Goal: Task Accomplishment & Management: Manage account settings

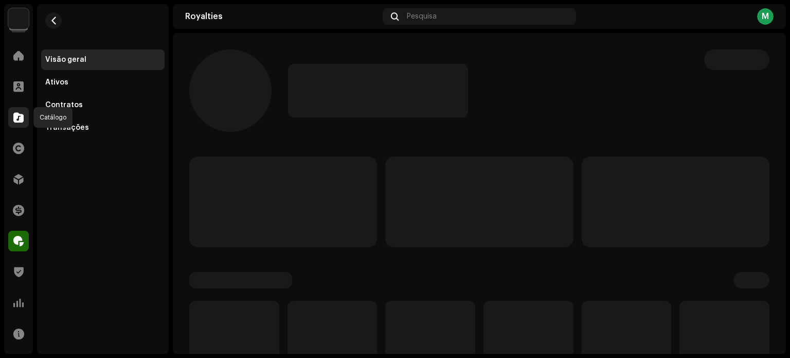
click at [16, 121] on span at bounding box center [18, 117] width 10 height 8
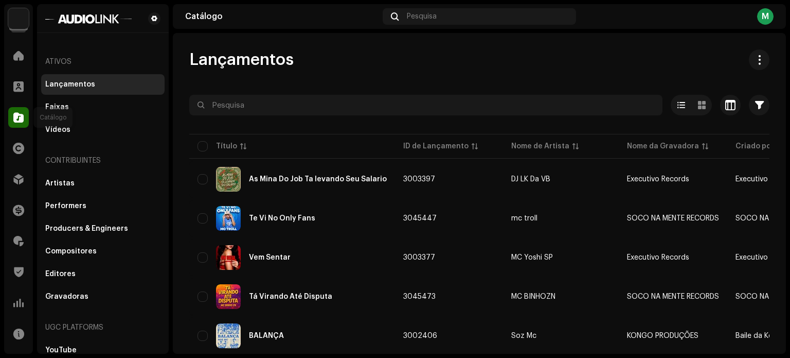
click at [16, 117] on span at bounding box center [18, 117] width 10 height 8
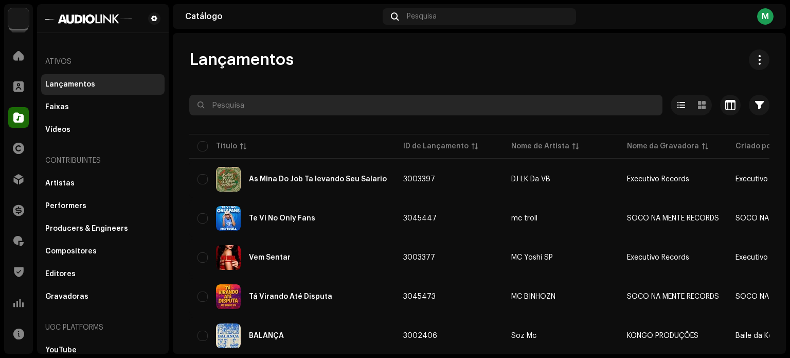
click at [272, 111] on input "text" at bounding box center [425, 105] width 473 height 21
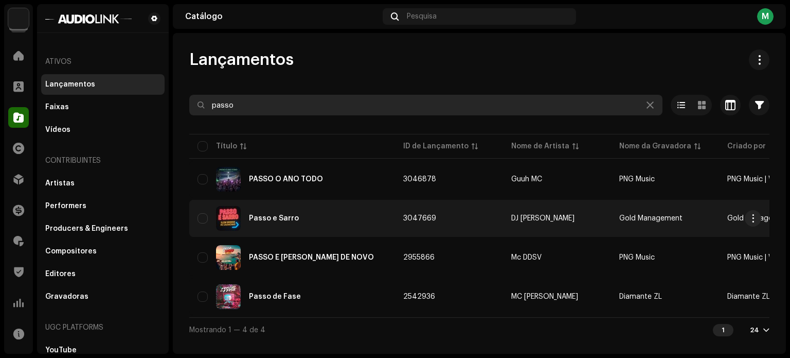
type input "passo"
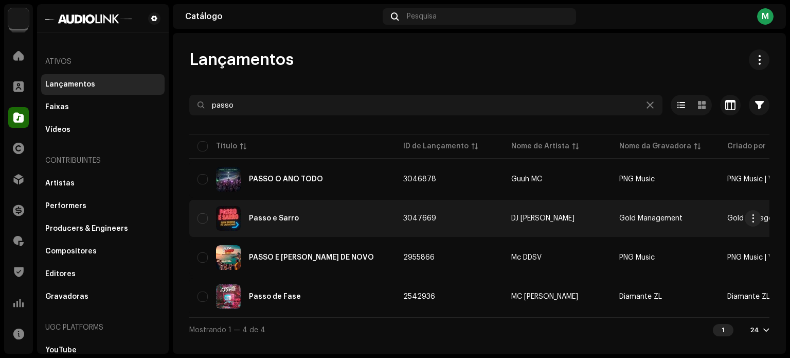
click at [285, 224] on div "Passo e Sarro" at bounding box center [292, 218] width 189 height 25
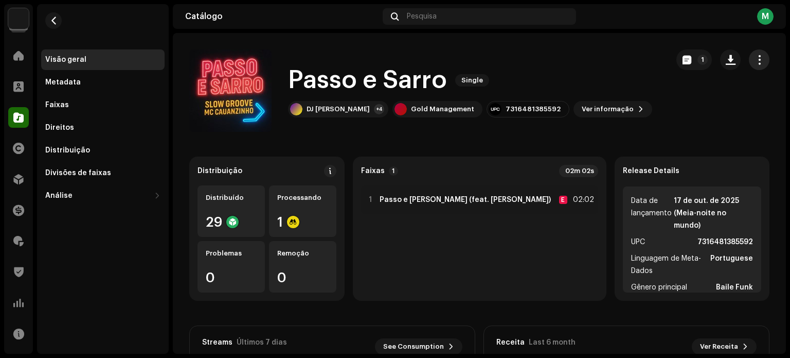
click at [755, 61] on span "button" at bounding box center [760, 60] width 10 height 8
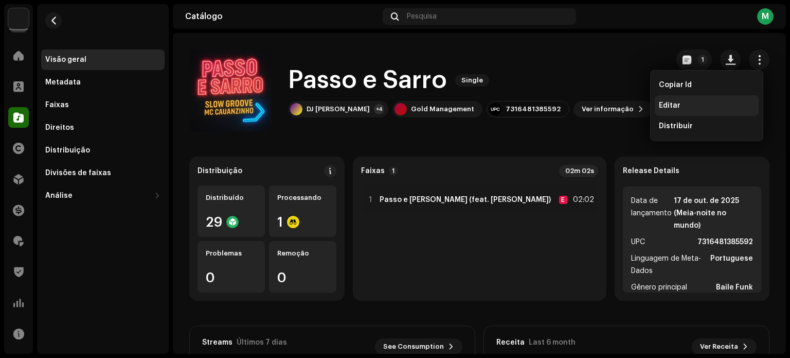
click at [682, 98] on div "Editar" at bounding box center [707, 105] width 104 height 21
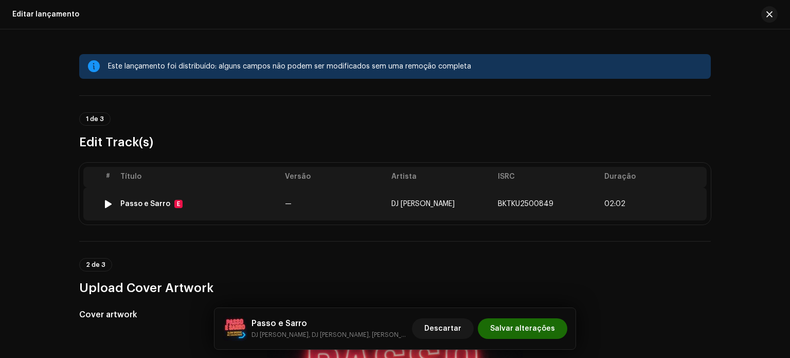
click at [265, 211] on td "Passo e [PERSON_NAME] E" at bounding box center [198, 203] width 165 height 33
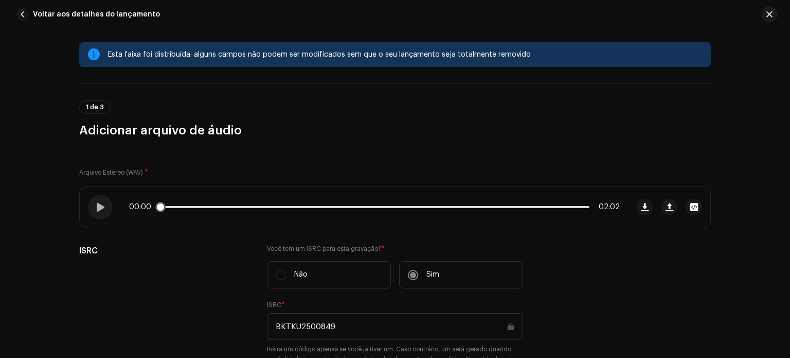
scroll to position [10, 0]
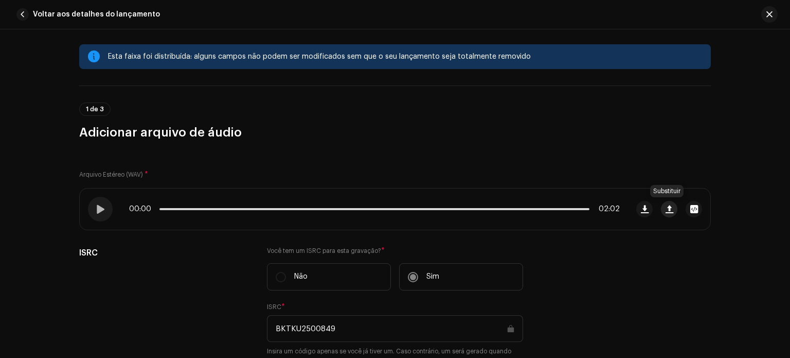
click at [666, 207] on span "button" at bounding box center [670, 209] width 8 height 8
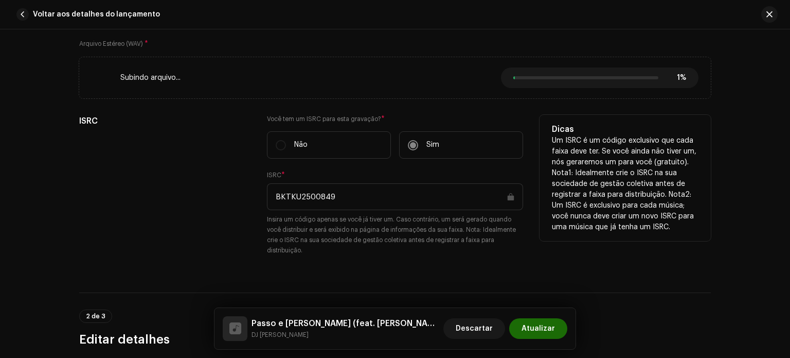
scroll to position [164, 0]
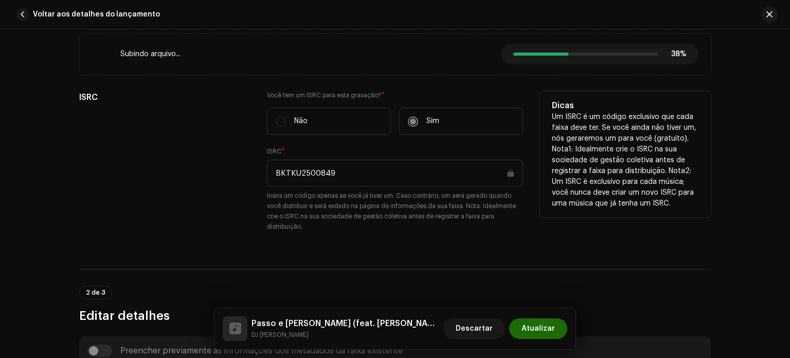
drag, startPoint x: 341, startPoint y: 174, endPoint x: 172, endPoint y: 172, distance: 168.8
click at [172, 172] on div "ISRC Você tem um ISRC para esta gravação? * Não Sim ISRC * BKTKU2500849 Insira …" at bounding box center [395, 167] width 632 height 153
click at [371, 177] on input "BKTKU2500849" at bounding box center [395, 172] width 256 height 27
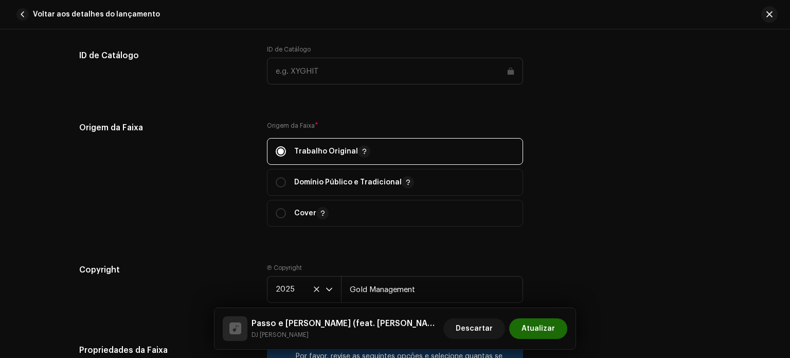
scroll to position [145, 0]
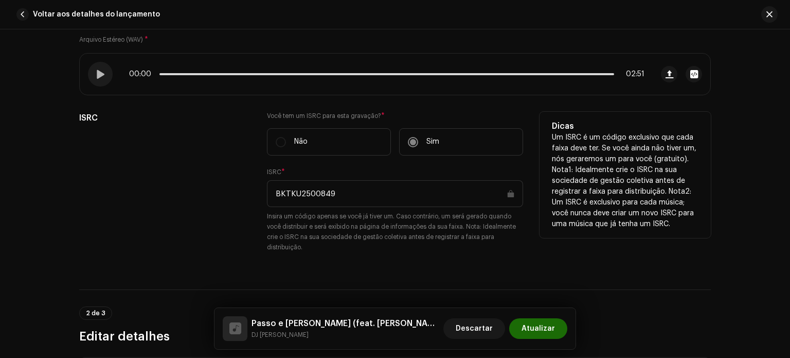
click at [329, 182] on input "BKTKU2500849" at bounding box center [395, 193] width 256 height 27
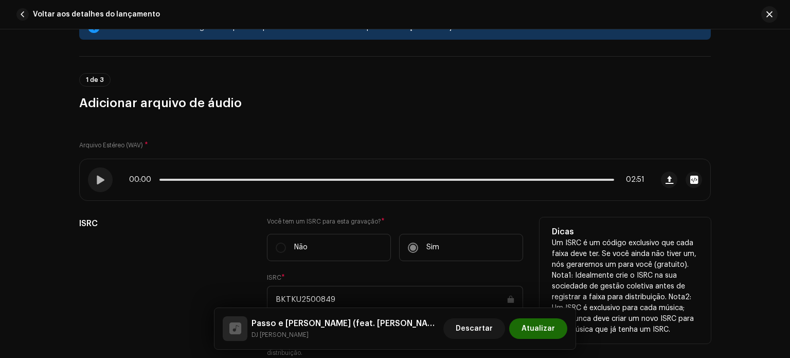
scroll to position [103, 0]
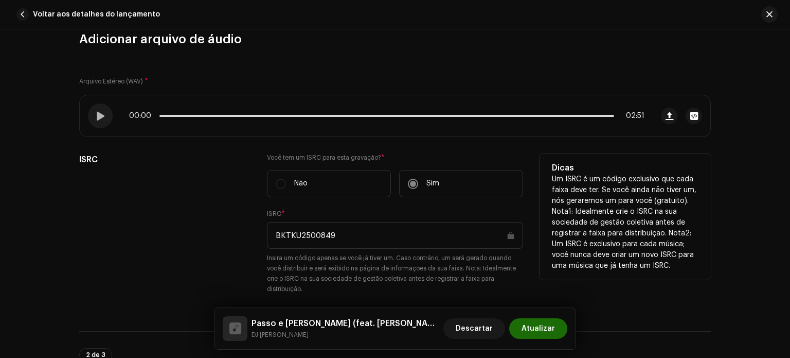
click at [340, 242] on input "BKTKU2500849" at bounding box center [395, 235] width 256 height 27
click at [340, 240] on input "BKTKU2500849" at bounding box center [395, 235] width 256 height 27
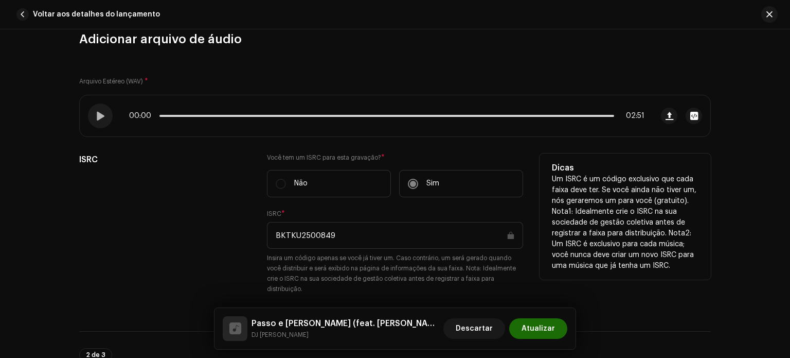
click at [340, 240] on input "BKTKU2500849" at bounding box center [395, 235] width 256 height 27
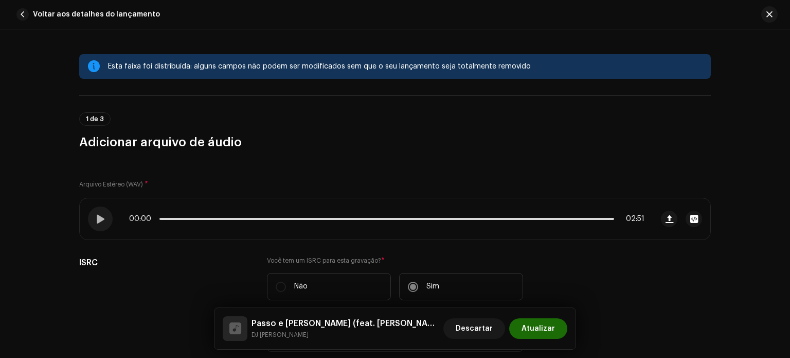
scroll to position [0, 0]
click at [771, 20] on button "button" at bounding box center [769, 14] width 16 height 16
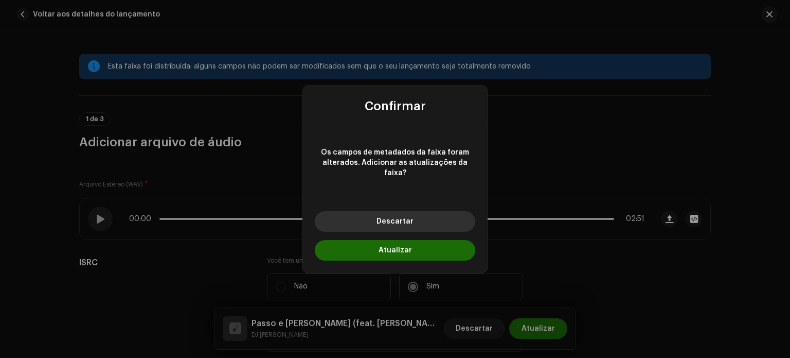
click at [430, 216] on button "Descartar" at bounding box center [395, 221] width 161 height 21
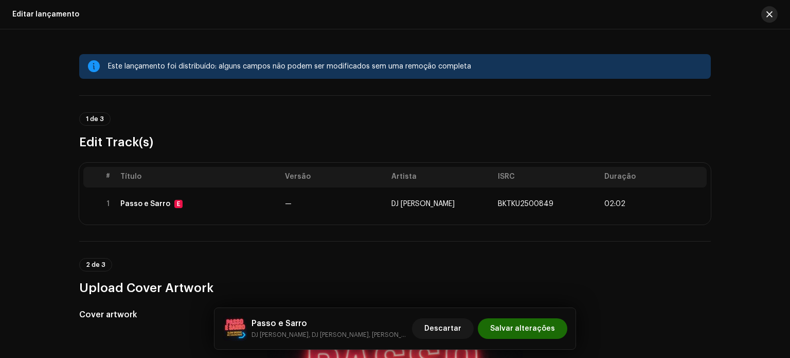
click at [772, 18] on span "button" at bounding box center [770, 14] width 6 height 8
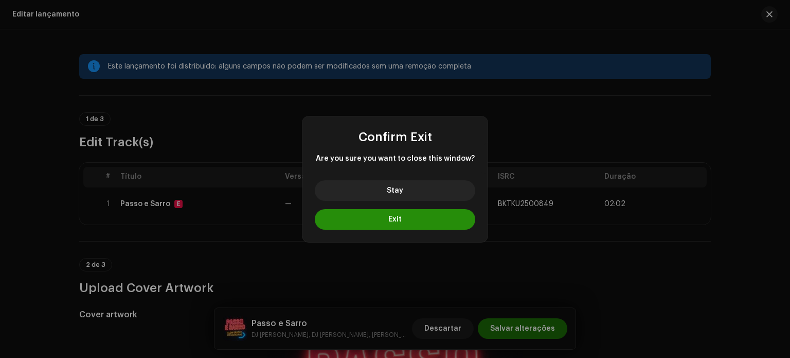
click at [444, 217] on button "Exit" at bounding box center [395, 219] width 161 height 21
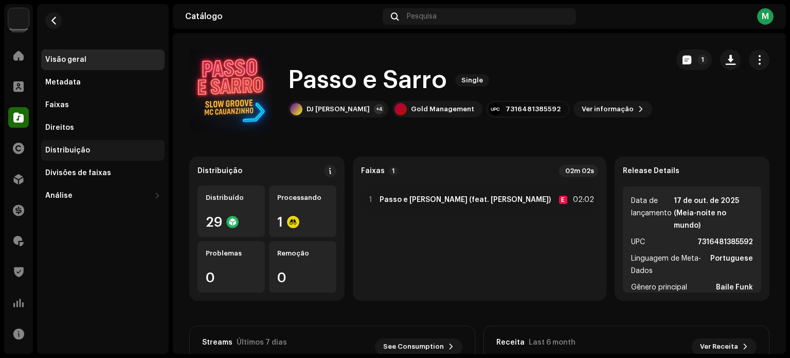
click at [110, 152] on div "Distribuição" at bounding box center [102, 150] width 115 height 8
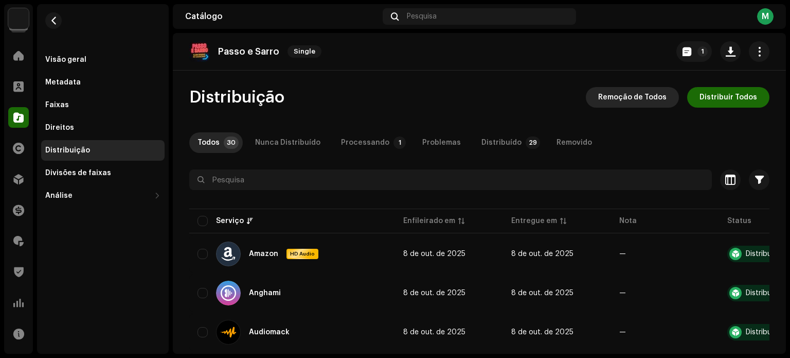
click at [650, 102] on span "Remoção de Todos" at bounding box center [632, 97] width 68 height 21
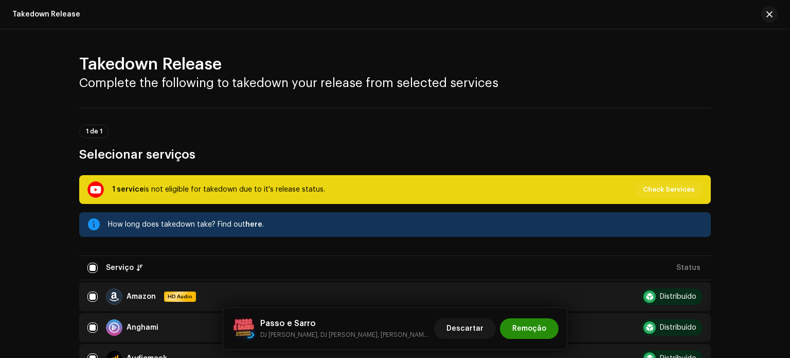
click at [528, 323] on span "Remoção" at bounding box center [529, 328] width 34 height 21
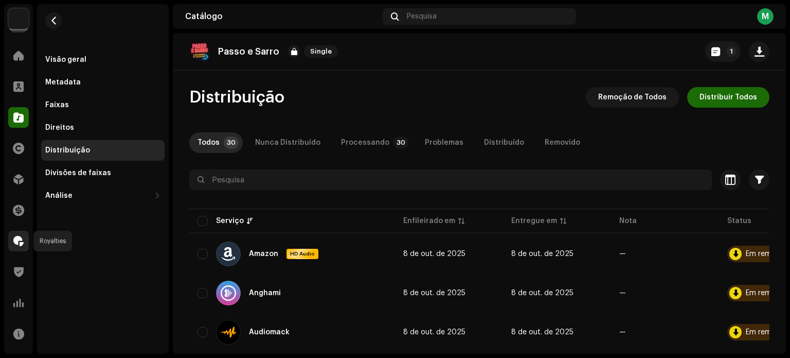
click at [12, 238] on div at bounding box center [18, 240] width 21 height 21
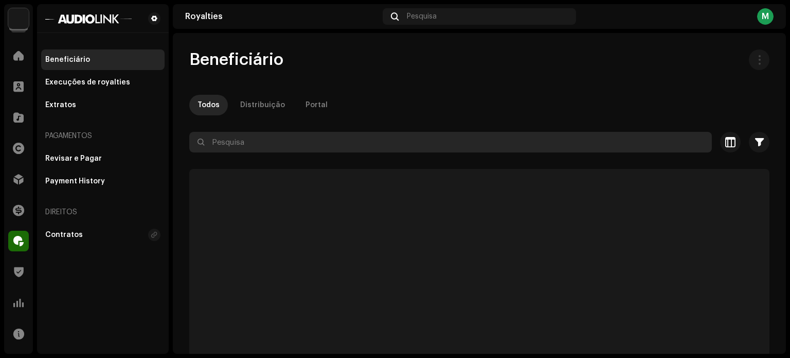
click at [225, 150] on input "text" at bounding box center [450, 142] width 523 height 21
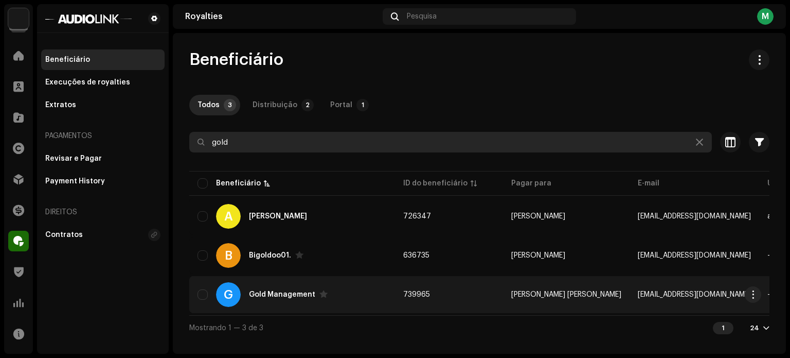
type input "gold"
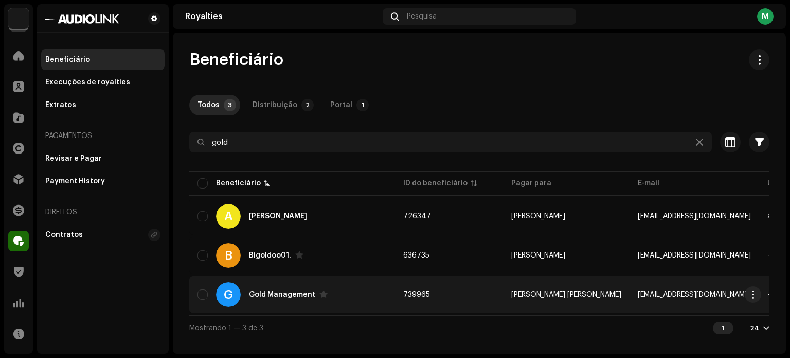
click at [289, 289] on div "G Gold Management" at bounding box center [292, 294] width 189 height 25
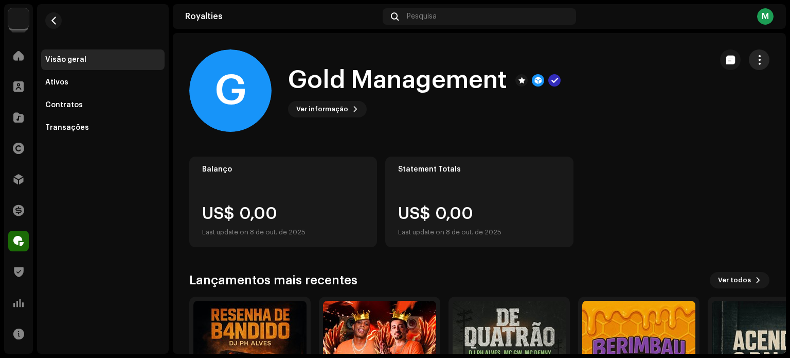
click at [755, 59] on span "button" at bounding box center [760, 60] width 10 height 8
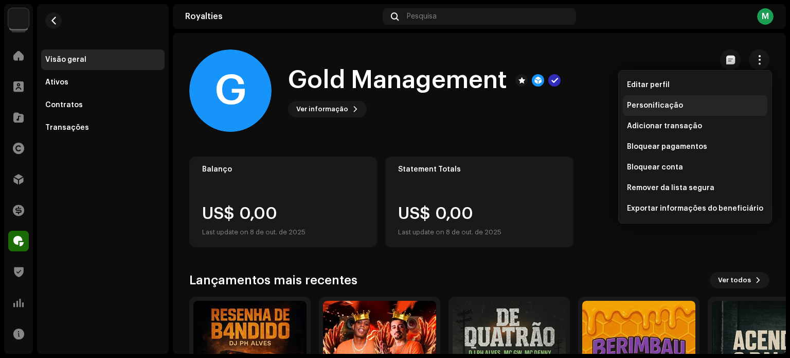
click at [663, 102] on span "Personificação" at bounding box center [655, 105] width 56 height 8
